Goal: Manage account settings

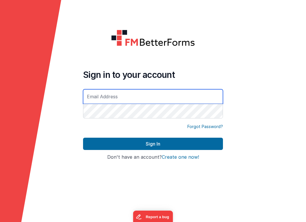
type input "[DOMAIN_NAME][EMAIL_ADDRESS][DOMAIN_NAME]"
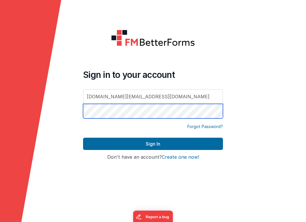
click at [153, 144] on button "Sign In" at bounding box center [153, 144] width 140 height 12
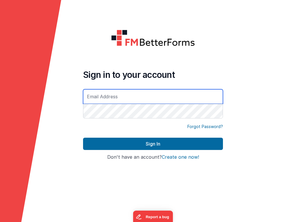
type input "[DOMAIN_NAME][EMAIL_ADDRESS][DOMAIN_NAME]"
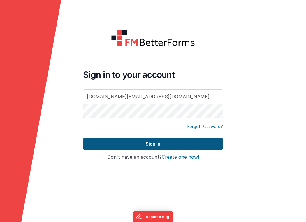
click at [131, 145] on button "Sign In" at bounding box center [153, 144] width 140 height 12
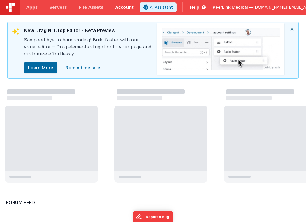
click at [121, 7] on link "Account" at bounding box center [124, 7] width 30 height 15
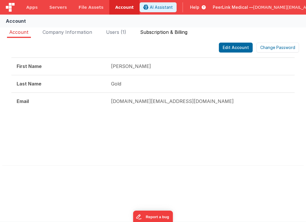
click at [158, 33] on span "Subscription & Billing" at bounding box center [163, 32] width 47 height 6
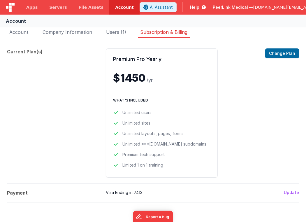
click at [295, 192] on button "Update" at bounding box center [291, 192] width 15 height 6
